Goal: Transaction & Acquisition: Purchase product/service

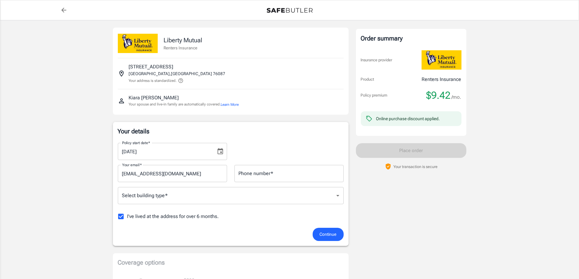
click at [266, 175] on input "Phone number   *" at bounding box center [289, 173] width 109 height 17
type input "8179178218"
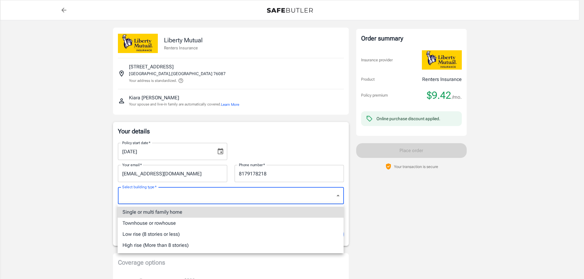
click at [246, 238] on li "Low rise (8 stories or less)" at bounding box center [231, 234] width 226 height 11
type input "lowrise"
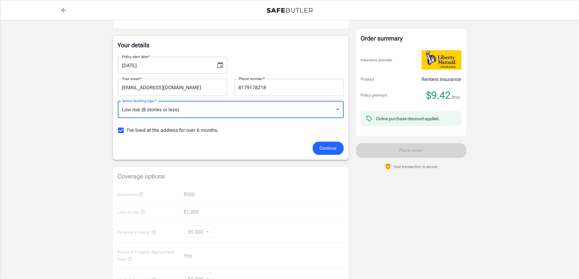
scroll to position [92, 0]
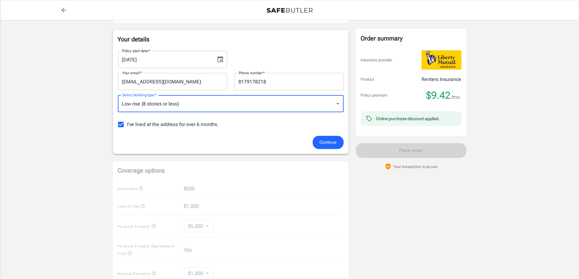
click at [335, 144] on span "Continue" at bounding box center [328, 143] width 17 height 8
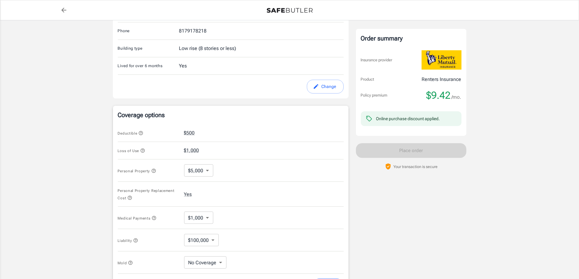
scroll to position [215, 0]
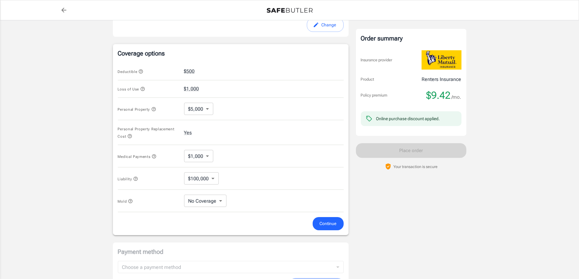
click at [62, 10] on icon "back to quotes" at bounding box center [63, 10] width 5 height 5
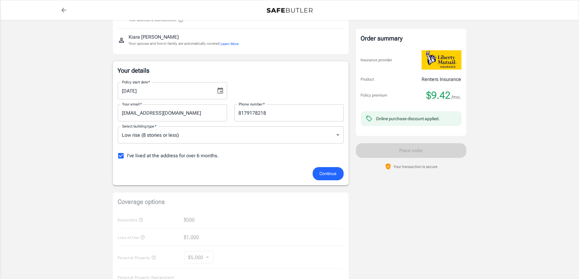
scroll to position [61, 0]
click at [218, 89] on icon "Choose date, selected date is Sep 6, 2025" at bounding box center [221, 90] width 6 height 6
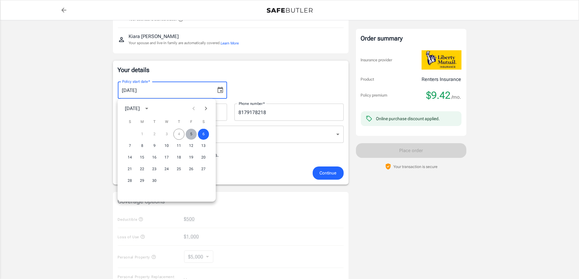
click at [192, 135] on button "5" at bounding box center [191, 134] width 11 height 11
type input "09/05/2025"
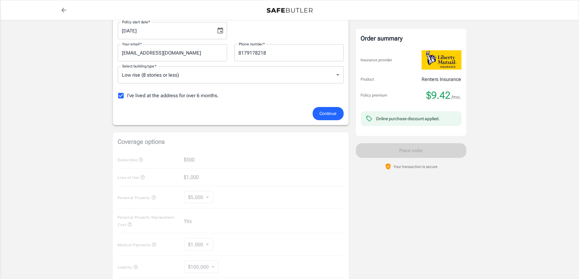
scroll to position [123, 0]
click at [321, 112] on span "Continue" at bounding box center [328, 112] width 17 height 8
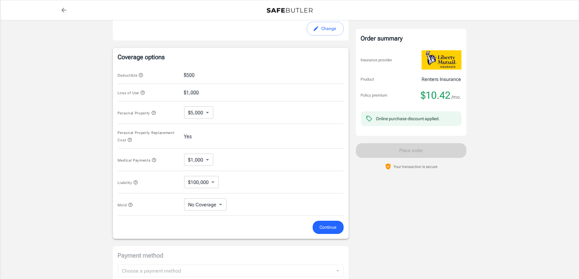
scroll to position [215, 0]
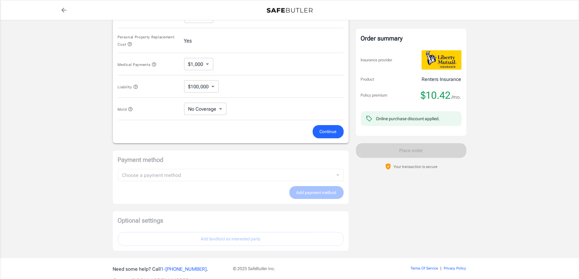
click at [324, 137] on button "Continue" at bounding box center [328, 131] width 31 height 13
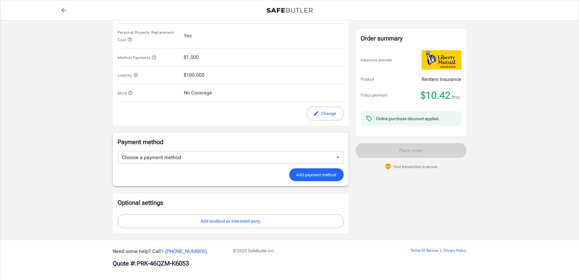
scroll to position [310, 0]
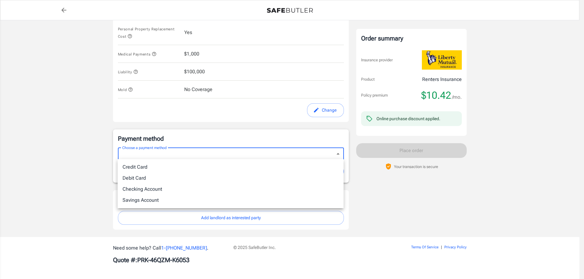
click at [248, 179] on li "Debit Card" at bounding box center [231, 178] width 226 height 11
type input "debit"
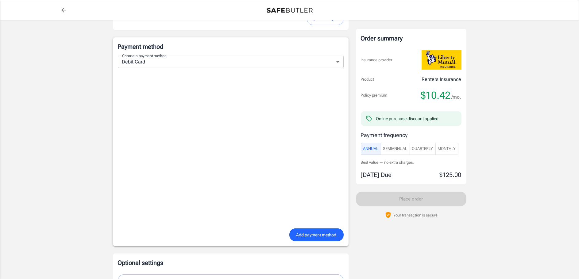
scroll to position [464, 0]
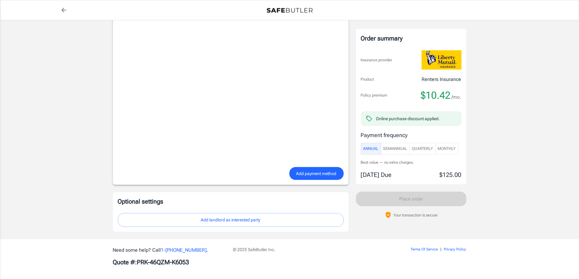
click at [328, 175] on span "Add payment method" at bounding box center [317, 174] width 40 height 8
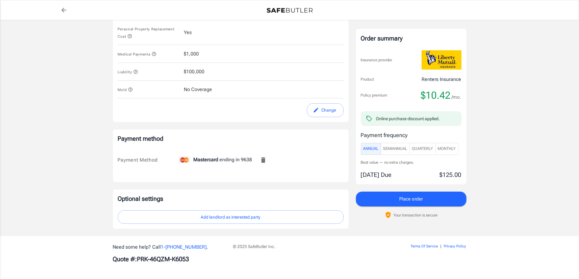
scroll to position [310, 0]
click at [448, 151] on span "Monthly" at bounding box center [447, 149] width 18 height 7
click at [425, 152] on button "Quarterly" at bounding box center [423, 149] width 26 height 12
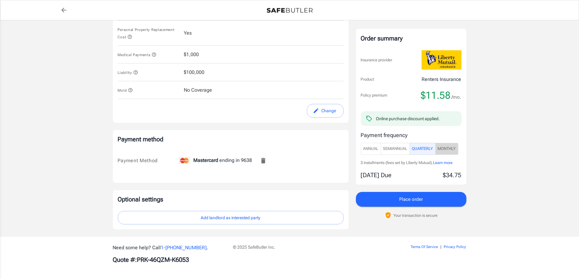
click at [445, 150] on span "Monthly" at bounding box center [447, 149] width 18 height 7
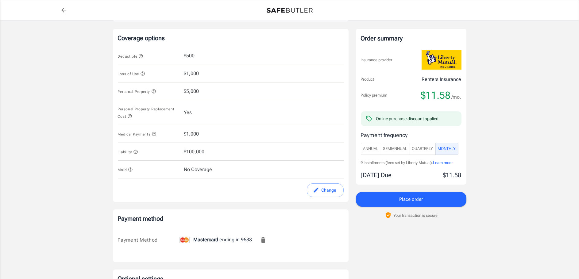
scroll to position [246, 0]
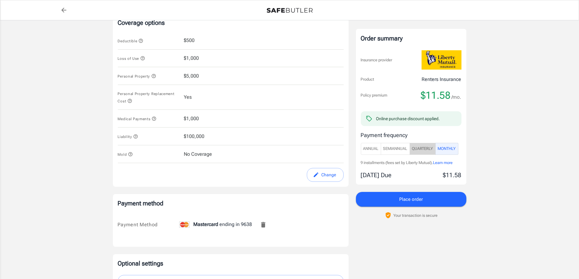
click at [427, 150] on span "Quarterly" at bounding box center [422, 149] width 21 height 7
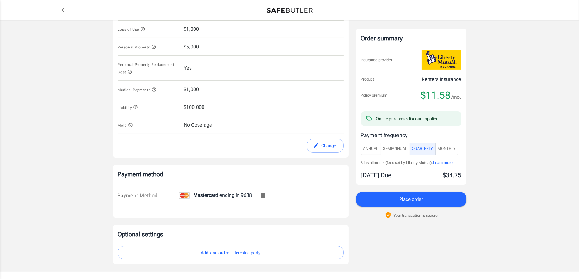
scroll to position [310, 0]
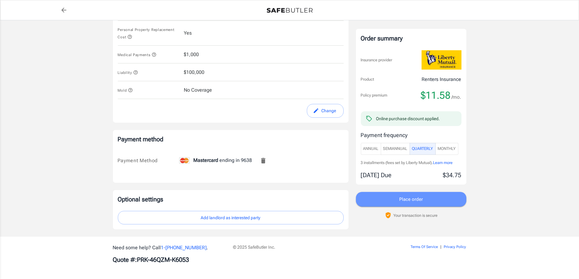
click at [442, 202] on button "Place order" at bounding box center [411, 199] width 111 height 15
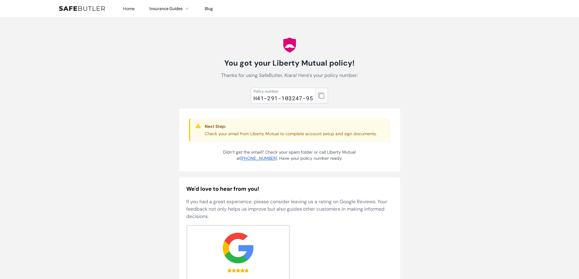
click at [322, 99] on button "button" at bounding box center [321, 96] width 13 height 16
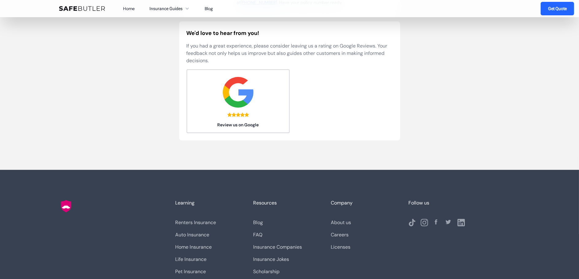
scroll to position [185, 0]
